Goal: Information Seeking & Learning: Learn about a topic

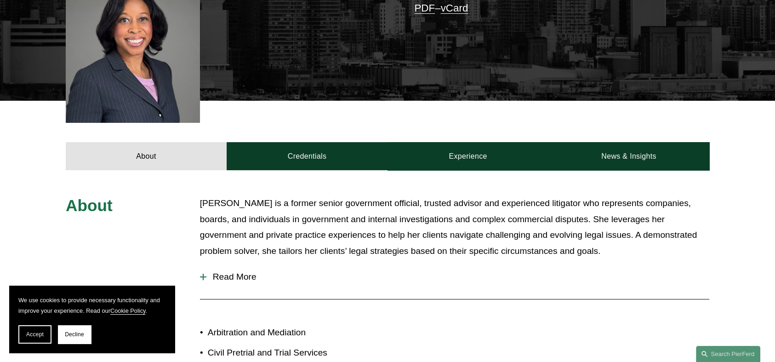
scroll to position [322, 0]
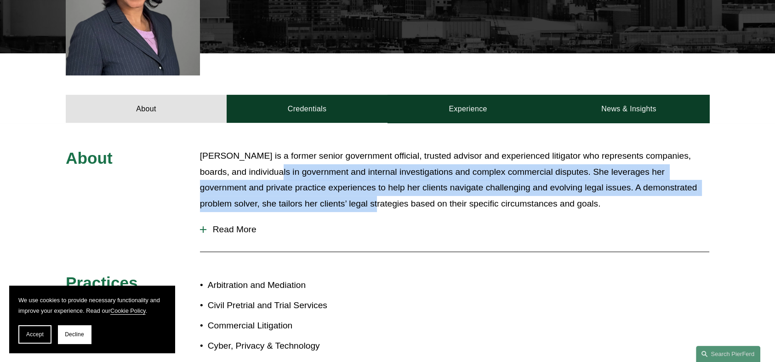
drag, startPoint x: 287, startPoint y: 163, endPoint x: 340, endPoint y: 188, distance: 58.6
click at [340, 190] on p "[PERSON_NAME] is a former senior government official, trusted advisor and exper…" at bounding box center [454, 179] width 509 height 63
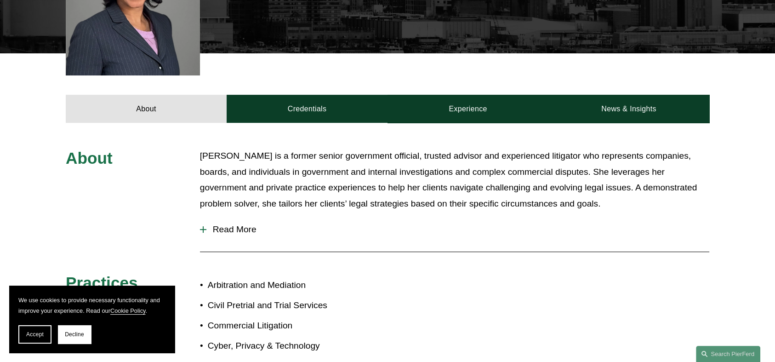
click at [335, 133] on div "About [PERSON_NAME] is a former senior government official, trusted advisor and…" at bounding box center [387, 304] width 775 height 363
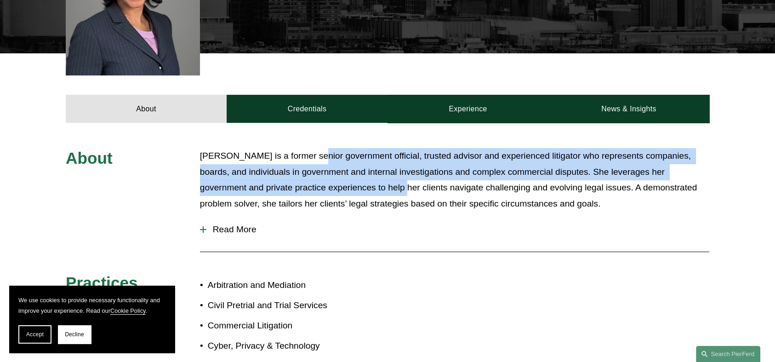
drag, startPoint x: 302, startPoint y: 145, endPoint x: 364, endPoint y: 184, distance: 73.4
click at [366, 184] on p "[PERSON_NAME] is a former senior government official, trusted advisor and exper…" at bounding box center [454, 179] width 509 height 63
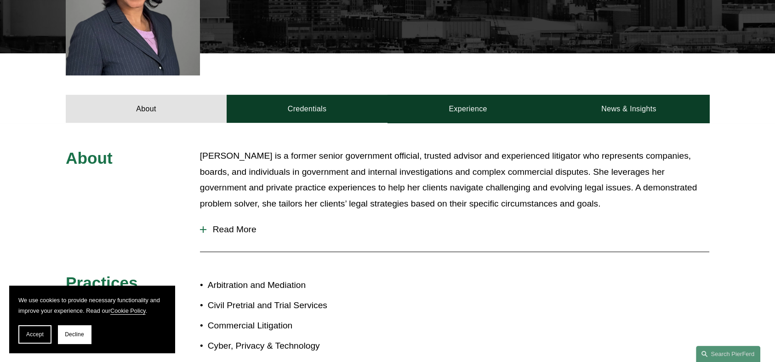
click at [272, 153] on p "[PERSON_NAME] is a former senior government official, trusted advisor and exper…" at bounding box center [454, 179] width 509 height 63
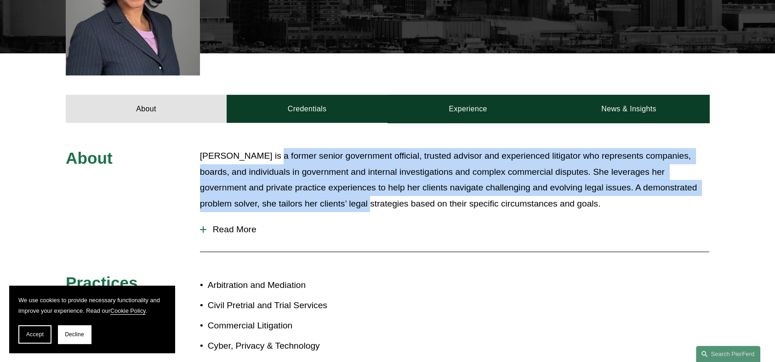
drag, startPoint x: 260, startPoint y: 149, endPoint x: 331, endPoint y: 182, distance: 78.5
click at [334, 190] on p "[PERSON_NAME] is a former senior government official, trusted advisor and exper…" at bounding box center [454, 179] width 509 height 63
click at [316, 148] on p "[PERSON_NAME] is a former senior government official, trusted advisor and exper…" at bounding box center [454, 179] width 509 height 63
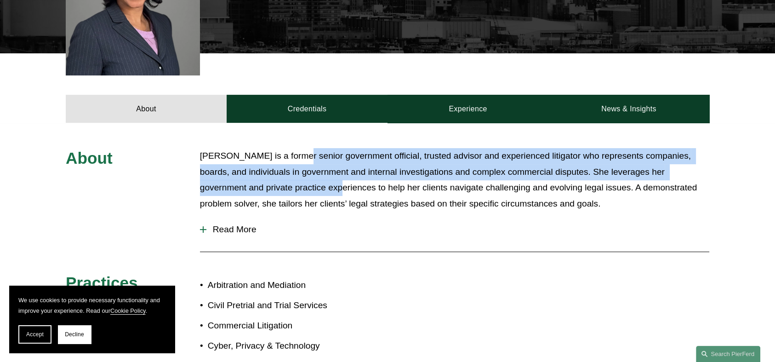
drag, startPoint x: 290, startPoint y: 153, endPoint x: 307, endPoint y: 177, distance: 29.3
click at [307, 177] on p "[PERSON_NAME] is a former senior government official, trusted advisor and exper…" at bounding box center [454, 179] width 509 height 63
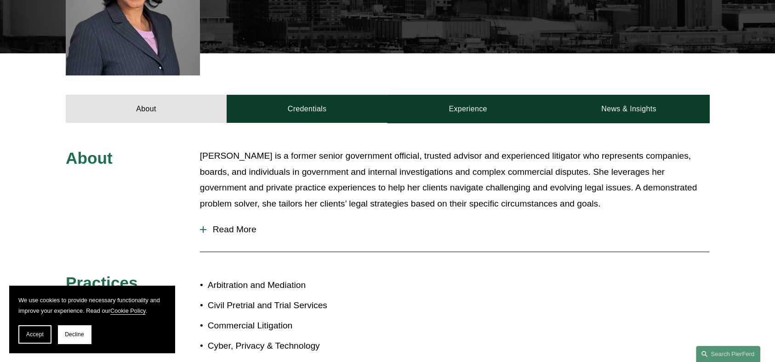
click at [268, 150] on p "[PERSON_NAME] is a former senior government official, trusted advisor and exper…" at bounding box center [454, 179] width 509 height 63
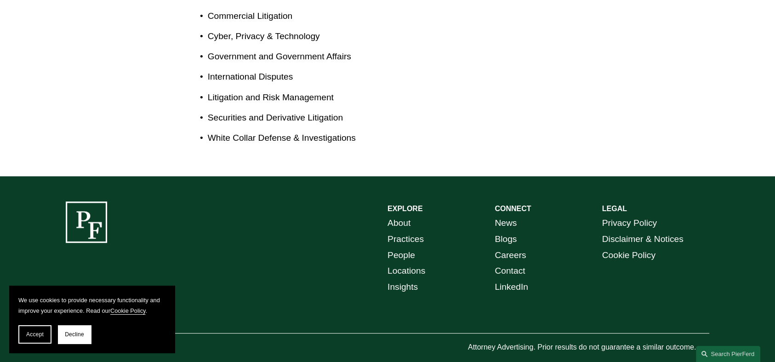
scroll to position [364, 0]
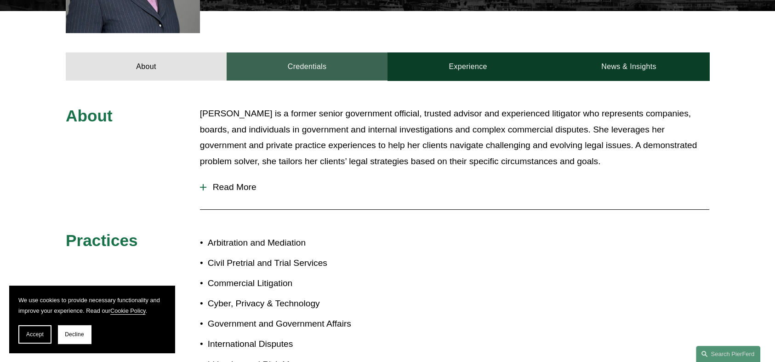
click at [309, 62] on link "Credentials" at bounding box center [307, 66] width 161 height 28
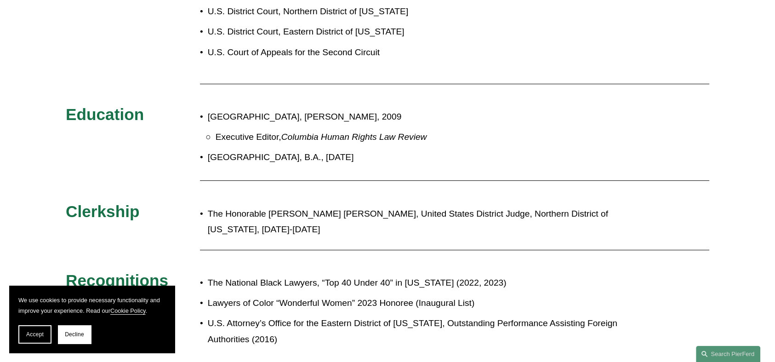
scroll to position [548, 0]
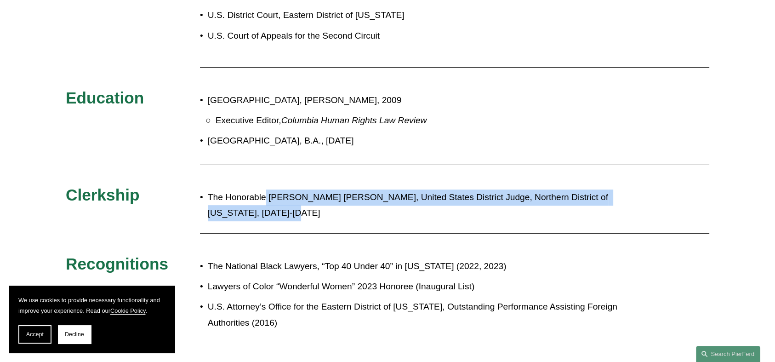
drag, startPoint x: 278, startPoint y: 199, endPoint x: 264, endPoint y: 190, distance: 16.6
click at [264, 190] on p "The Honorable [PERSON_NAME] [PERSON_NAME], United States District Judge, Northe…" at bounding box center [418, 205] width 421 height 32
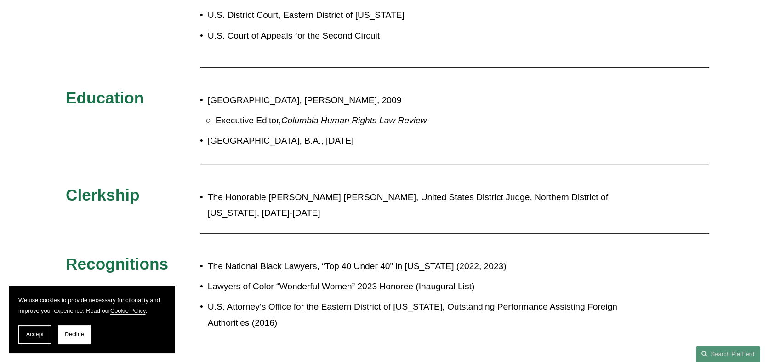
click at [269, 159] on div at bounding box center [454, 163] width 509 height 9
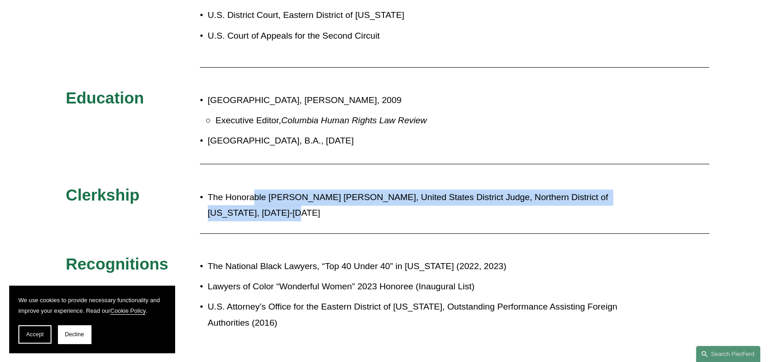
drag, startPoint x: 278, startPoint y: 204, endPoint x: 255, endPoint y: 187, distance: 29.3
click at [255, 189] on p "The Honorable [PERSON_NAME] [PERSON_NAME], United States District Judge, Northe…" at bounding box center [418, 205] width 421 height 32
click at [269, 204] on p "The Honorable [PERSON_NAME] [PERSON_NAME], United States District Judge, Northe…" at bounding box center [418, 205] width 421 height 32
drag, startPoint x: 276, startPoint y: 206, endPoint x: 241, endPoint y: 193, distance: 36.9
click at [240, 192] on p "The Honorable [PERSON_NAME] [PERSON_NAME], United States District Judge, Northe…" at bounding box center [418, 205] width 421 height 32
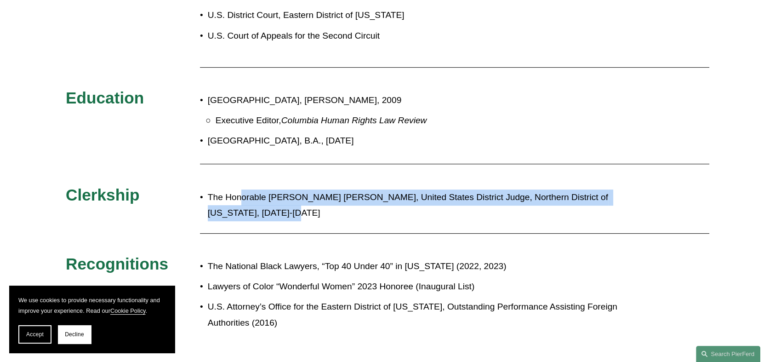
click at [262, 206] on p "The Honorable [PERSON_NAME] [PERSON_NAME], United States District Judge, Northe…" at bounding box center [418, 205] width 421 height 32
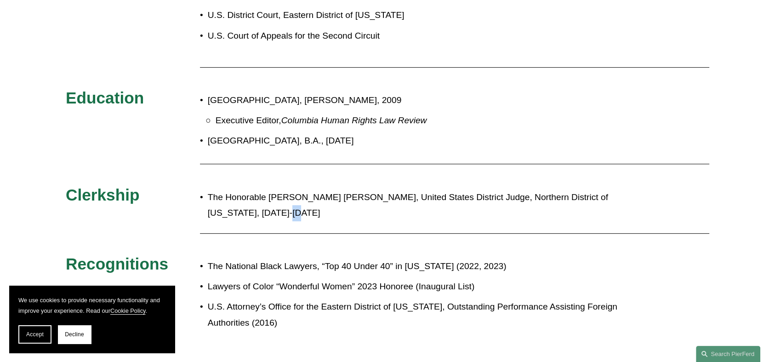
drag, startPoint x: 271, startPoint y: 215, endPoint x: 246, endPoint y: 197, distance: 30.7
click at [246, 197] on div "The Honorable [PERSON_NAME] [PERSON_NAME], United States District Judge, Northe…" at bounding box center [414, 205] width 429 height 40
drag, startPoint x: 246, startPoint y: 197, endPoint x: 258, endPoint y: 200, distance: 12.7
click at [246, 197] on p "The Honorable [PERSON_NAME] [PERSON_NAME], United States District Judge, Northe…" at bounding box center [418, 205] width 421 height 32
click at [68, 340] on button "Decline" at bounding box center [74, 334] width 33 height 18
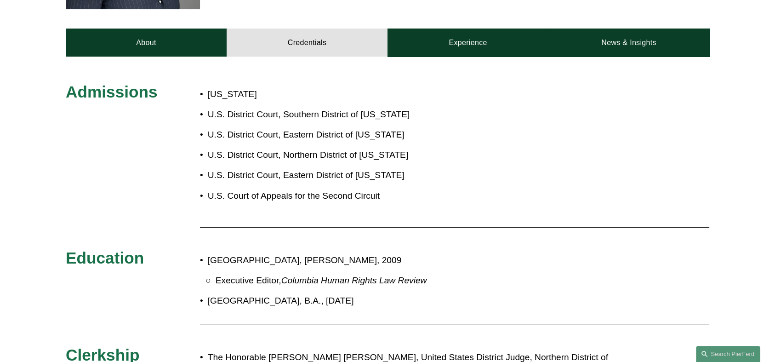
scroll to position [318, 0]
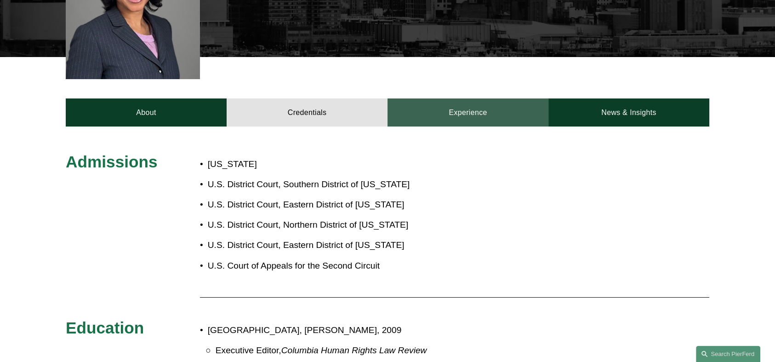
click at [443, 108] on link "Experience" at bounding box center [467, 112] width 161 height 28
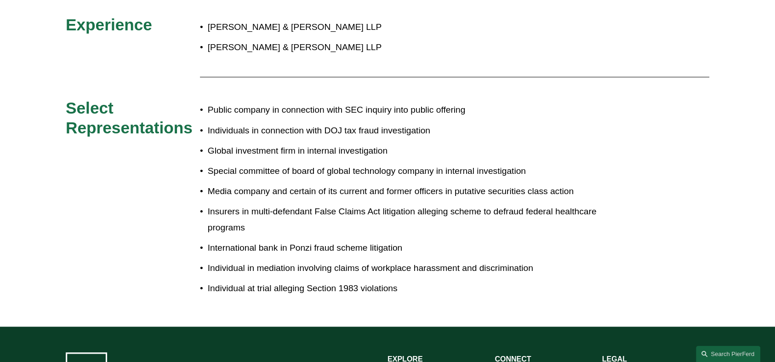
scroll to position [134, 0]
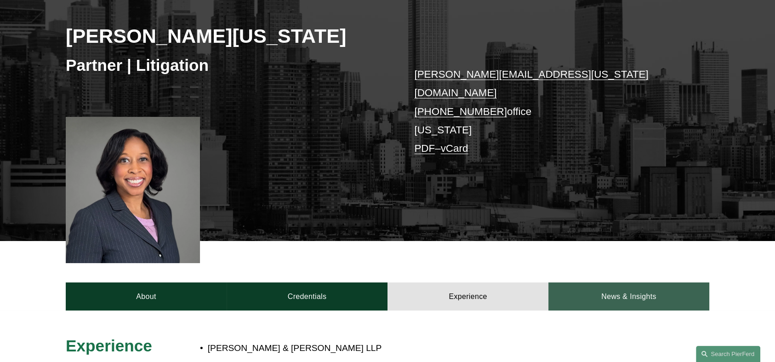
click at [595, 282] on link "News & Insights" at bounding box center [628, 296] width 161 height 28
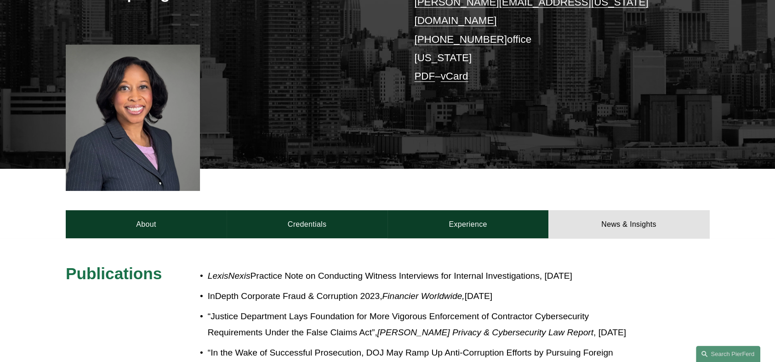
scroll to position [364, 0]
